Goal: Task Accomplishment & Management: Manage account settings

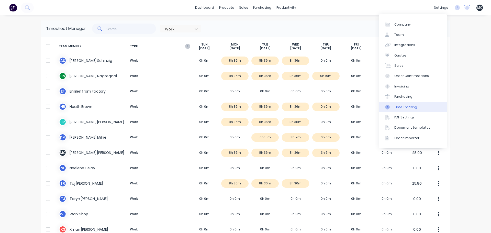
click at [405, 106] on div "Time Tracking" at bounding box center [406, 107] width 23 height 5
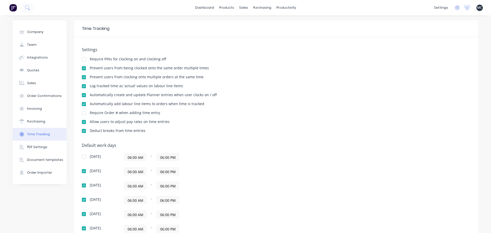
click at [330, 149] on div "Default work days [DATE] 06:00 AM - 06:00 PM [DATE] 06:00 AM - 06:00 PM [DATE] …" at bounding box center [276, 198] width 389 height 110
click at [204, 8] on link "dashboard" at bounding box center [205, 8] width 24 height 8
